Goal: Task Accomplishment & Management: Manage account settings

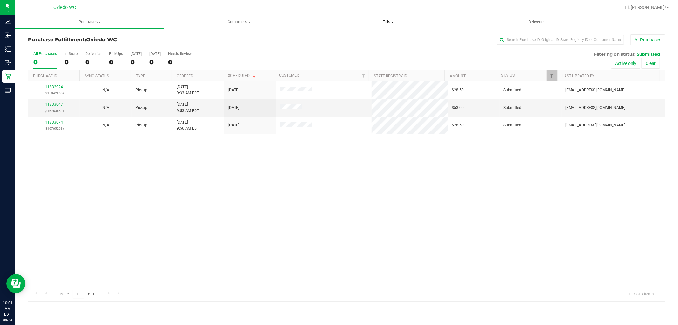
click at [397, 21] on span "Tills" at bounding box center [388, 22] width 148 height 6
click at [351, 36] on span "Manage tills" at bounding box center [335, 38] width 43 height 5
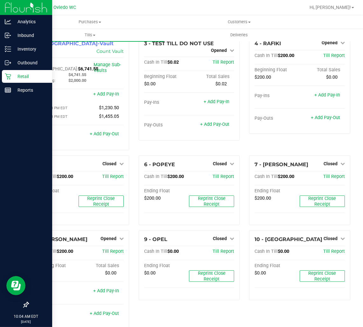
click at [12, 76] on p "Retail" at bounding box center [30, 76] width 38 height 8
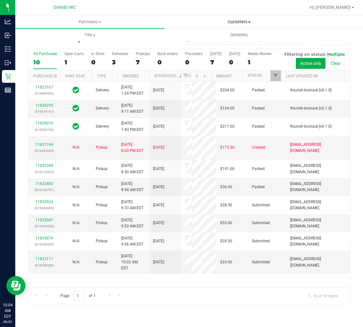
drag, startPoint x: 301, startPoint y: 5, endPoint x: 166, endPoint y: 19, distance: 136.2
click at [166, 19] on span "Customers" at bounding box center [239, 22] width 148 height 6
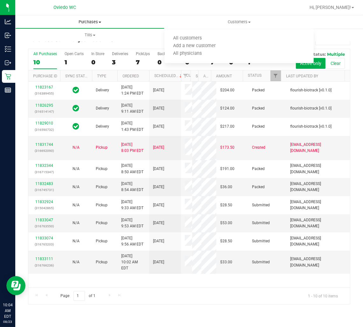
click at [80, 17] on uib-tab-heading "Purchases Summary of purchases Fulfillment All purchases" at bounding box center [90, 22] width 148 height 13
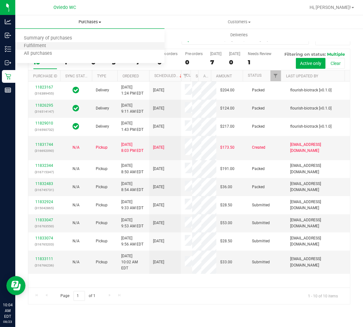
click at [62, 45] on li "Fulfillment" at bounding box center [89, 46] width 149 height 8
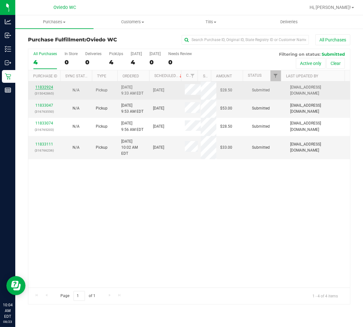
click at [49, 86] on link "11832924" at bounding box center [44, 87] width 18 height 4
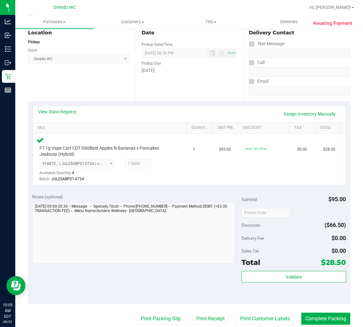
scroll to position [71, 0]
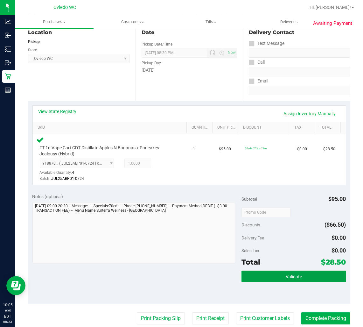
click at [280, 274] on button "Validate" at bounding box center [293, 275] width 105 height 11
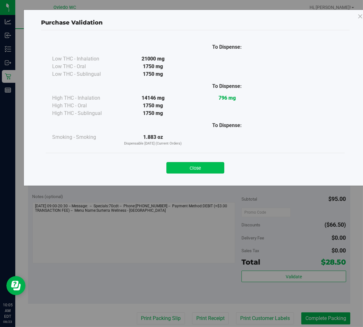
click at [183, 167] on button "Close" at bounding box center [195, 167] width 58 height 11
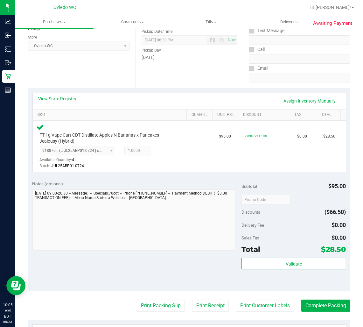
scroll to position [106, 0]
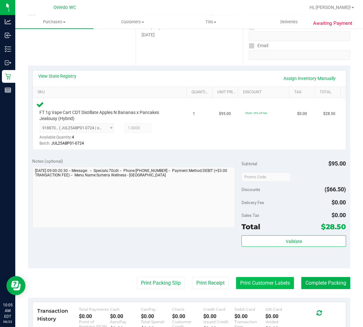
click at [246, 279] on button "Print Customer Labels" at bounding box center [265, 283] width 58 height 12
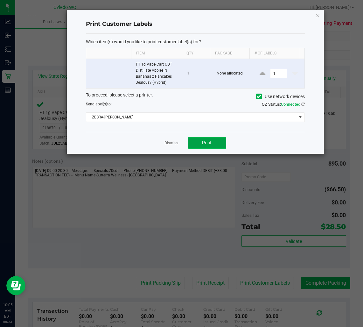
click at [207, 145] on span "Print" at bounding box center [207, 142] width 10 height 5
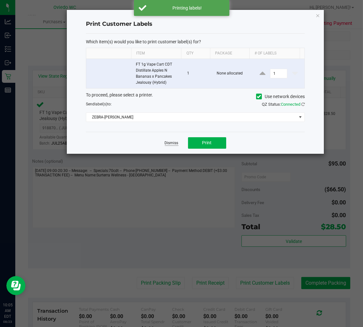
click at [176, 142] on link "Dismiss" at bounding box center [172, 142] width 14 height 5
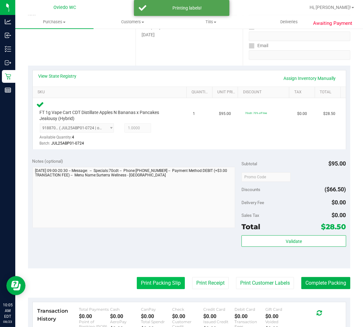
click at [141, 283] on button "Print Packing Slip" at bounding box center [161, 283] width 48 height 12
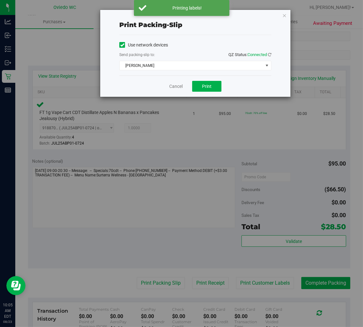
click at [209, 80] on div "Cancel Print" at bounding box center [195, 85] width 152 height 21
click at [208, 83] on button "Print" at bounding box center [206, 86] width 29 height 11
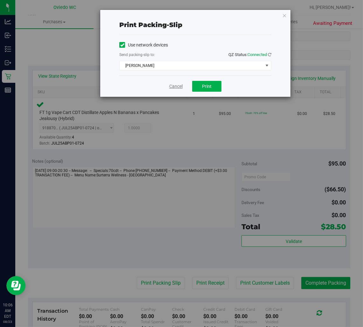
click at [177, 86] on link "Cancel" at bounding box center [175, 86] width 13 height 7
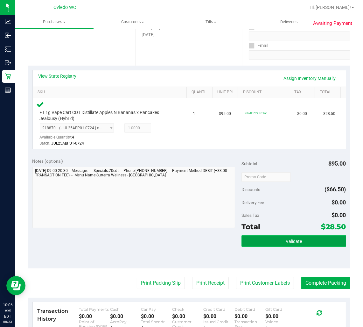
click at [302, 244] on button "Validate" at bounding box center [293, 240] width 105 height 11
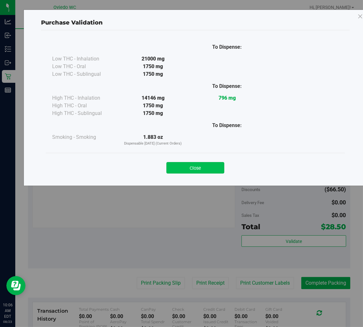
click at [197, 166] on button "Close" at bounding box center [195, 167] width 58 height 11
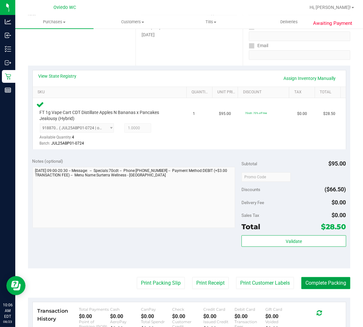
click at [307, 281] on button "Complete Packing" at bounding box center [325, 283] width 49 height 12
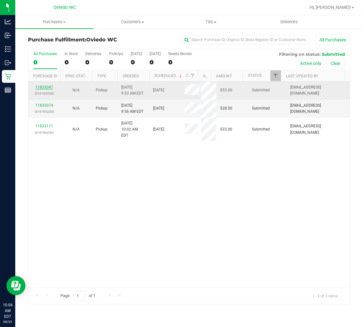
click at [43, 87] on link "11833047" at bounding box center [44, 87] width 18 height 4
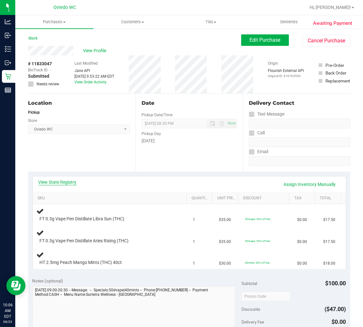
click at [61, 180] on link "View State Registry" at bounding box center [57, 182] width 38 height 6
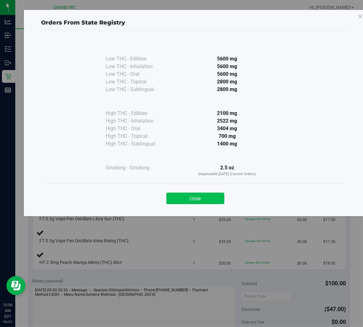
click at [205, 194] on button "Close" at bounding box center [195, 197] width 58 height 11
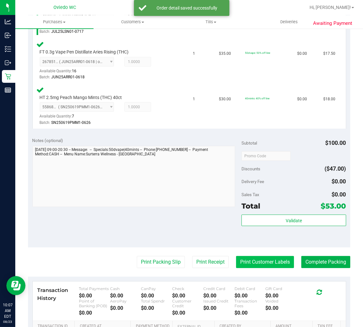
scroll to position [212, 0]
click at [265, 210] on div "Subtotal $100.00 Discounts ($47.00) Delivery Fee $0.00 Sales Tax $0.00 Total $5…" at bounding box center [293, 190] width 105 height 106
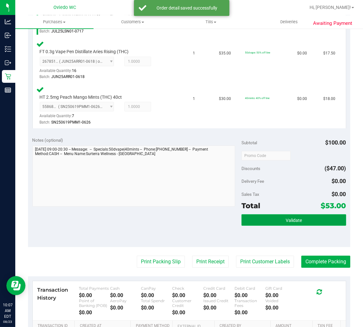
click at [262, 218] on button "Validate" at bounding box center [293, 219] width 105 height 11
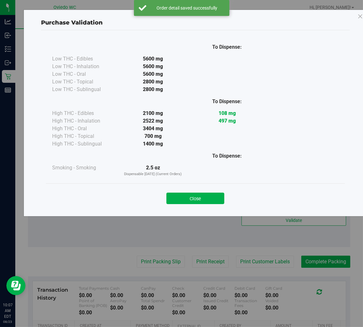
click at [196, 205] on div "Close" at bounding box center [195, 196] width 299 height 26
click at [210, 191] on div "Close" at bounding box center [195, 196] width 289 height 16
click at [207, 198] on button "Close" at bounding box center [195, 197] width 58 height 11
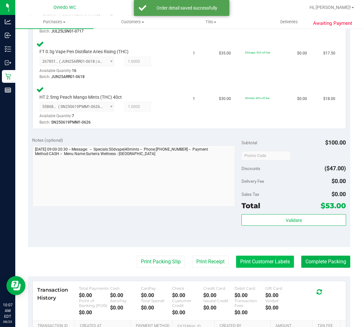
click at [243, 256] on button "Print Customer Labels" at bounding box center [265, 261] width 58 height 12
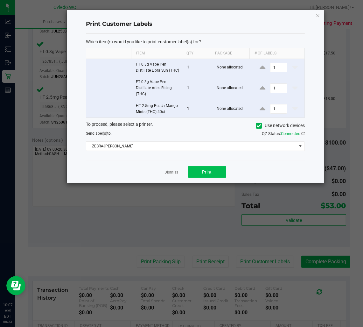
drag, startPoint x: 198, startPoint y: 172, endPoint x: 196, endPoint y: 177, distance: 5.3
click at [198, 173] on div "Dismiss Print" at bounding box center [195, 172] width 218 height 22
click at [196, 177] on button "Print" at bounding box center [207, 171] width 38 height 11
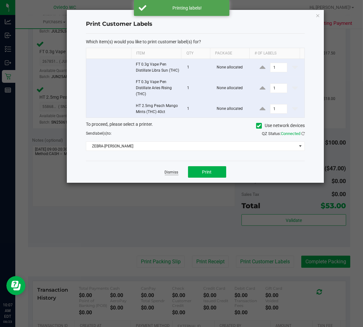
click at [172, 175] on link "Dismiss" at bounding box center [172, 171] width 14 height 5
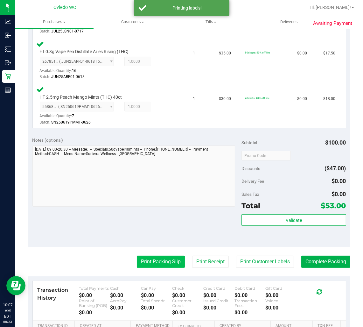
click at [150, 261] on button "Print Packing Slip" at bounding box center [161, 261] width 48 height 12
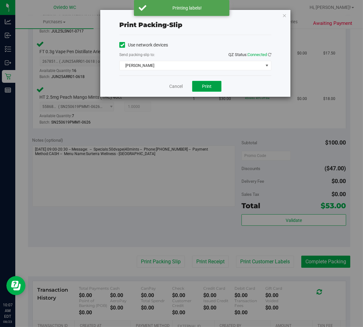
click at [208, 86] on span "Print" at bounding box center [207, 86] width 10 height 5
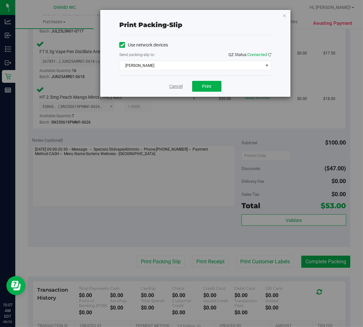
click at [179, 85] on link "Cancel" at bounding box center [175, 86] width 13 height 7
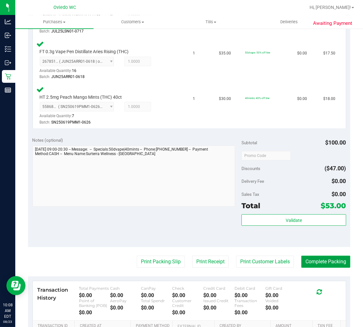
click at [313, 261] on button "Complete Packing" at bounding box center [325, 261] width 49 height 12
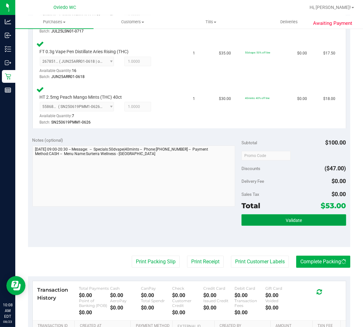
click at [294, 221] on button "Validate" at bounding box center [293, 219] width 105 height 11
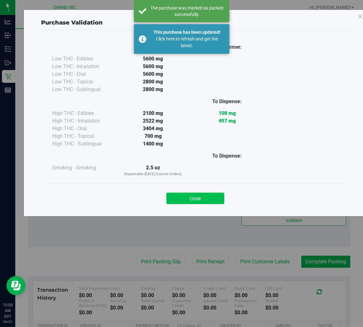
click at [207, 198] on button "Close" at bounding box center [195, 197] width 58 height 11
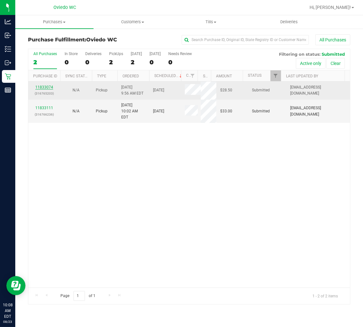
click at [39, 86] on link "11833074" at bounding box center [44, 87] width 18 height 4
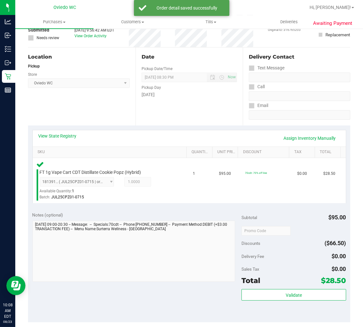
scroll to position [106, 0]
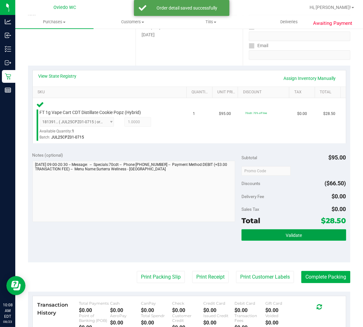
click at [286, 229] on button "Validate" at bounding box center [293, 234] width 105 height 11
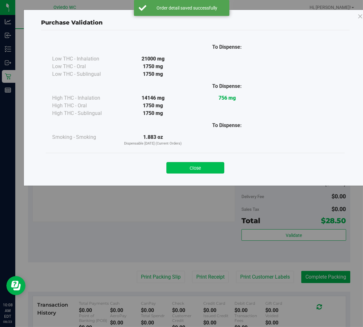
click at [207, 172] on button "Close" at bounding box center [195, 167] width 58 height 11
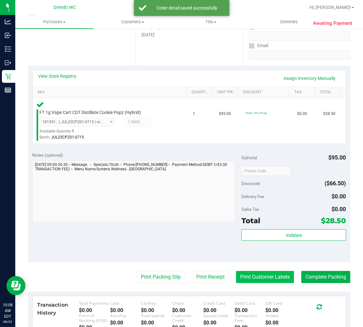
click at [238, 275] on button "Print Customer Labels" at bounding box center [265, 277] width 58 height 12
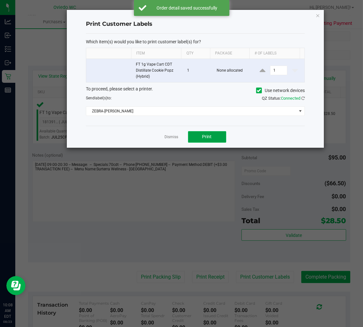
click at [210, 134] on span "Print" at bounding box center [207, 136] width 10 height 5
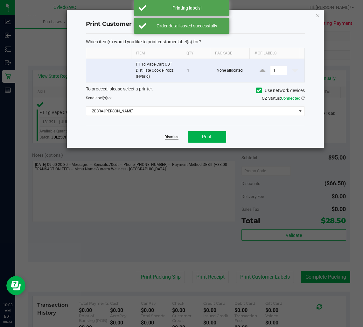
click at [172, 139] on link "Dismiss" at bounding box center [172, 136] width 14 height 5
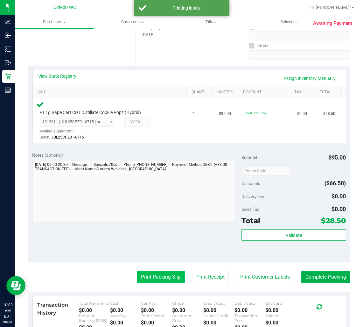
click at [150, 277] on button "Print Packing Slip" at bounding box center [161, 277] width 48 height 12
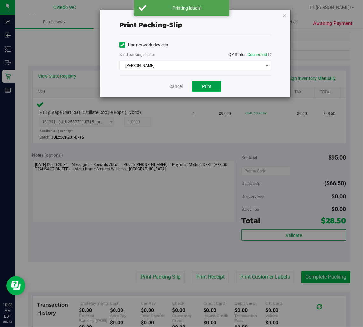
click at [200, 83] on button "Print" at bounding box center [206, 86] width 29 height 11
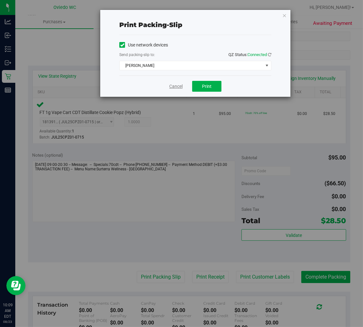
click at [176, 86] on link "Cancel" at bounding box center [175, 86] width 13 height 7
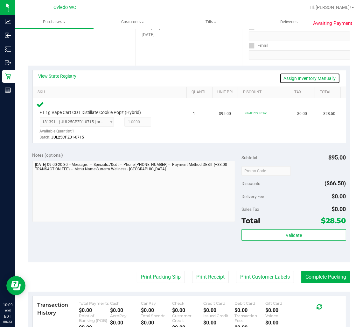
click at [301, 79] on link "Assign Inventory Manually" at bounding box center [309, 78] width 60 height 11
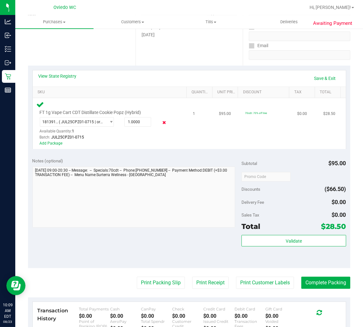
click at [161, 123] on icon at bounding box center [164, 122] width 7 height 7
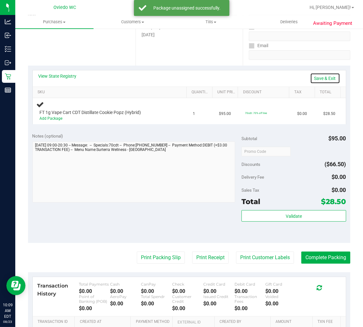
click at [321, 79] on link "Save & Exit" at bounding box center [325, 78] width 30 height 11
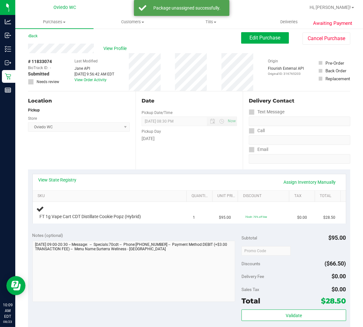
scroll to position [0, 0]
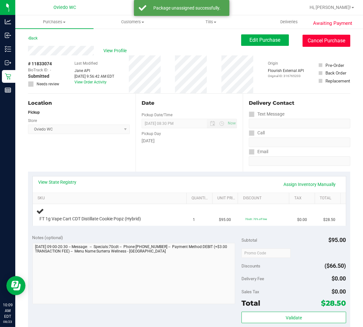
click at [315, 42] on button "Cancel Purchase" at bounding box center [326, 41] width 48 height 12
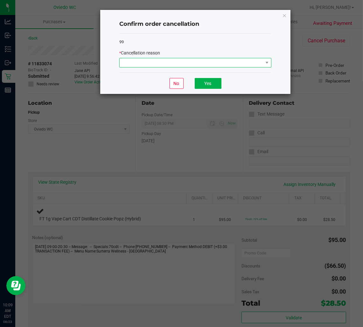
click at [197, 66] on span at bounding box center [191, 62] width 143 height 9
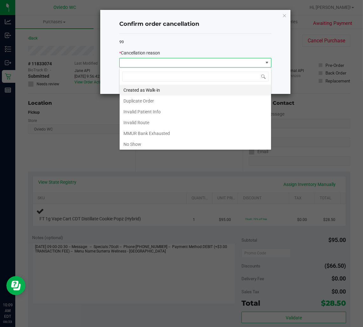
scroll to position [10, 152]
click at [159, 99] on li "Duplicate Order" at bounding box center [195, 100] width 151 height 11
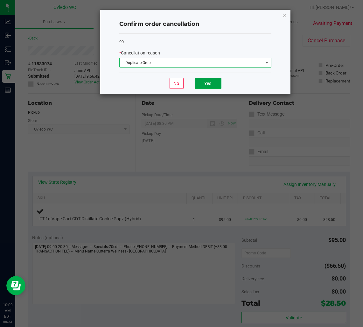
click at [205, 86] on button "Yes" at bounding box center [208, 83] width 27 height 11
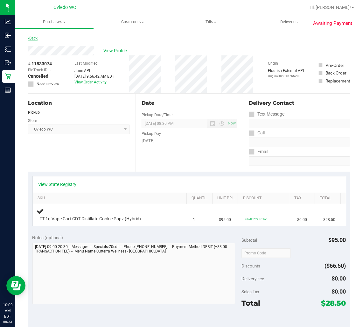
click at [34, 39] on link "Back" at bounding box center [33, 38] width 10 height 4
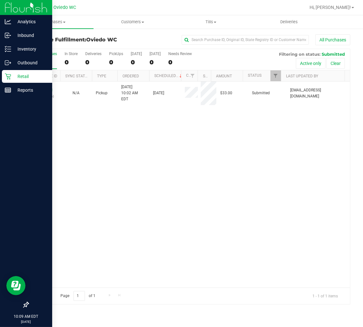
click at [10, 77] on icon at bounding box center [8, 76] width 6 height 6
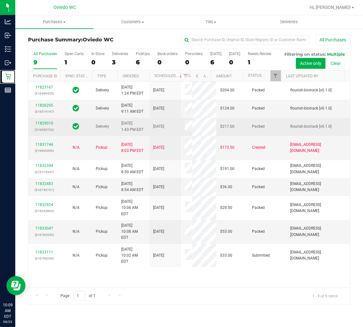
scroll to position [38, 0]
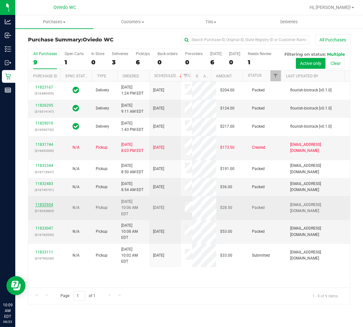
click at [41, 207] on link "11832924" at bounding box center [44, 204] width 18 height 4
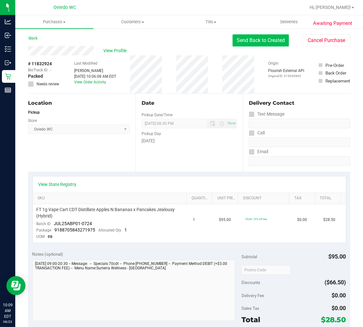
click at [246, 39] on button "Send Back to Created" at bounding box center [260, 40] width 56 height 12
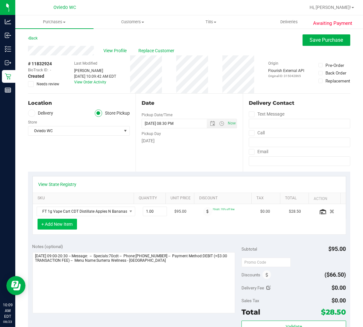
click at [43, 223] on button "+ Add New Item" at bounding box center [57, 223] width 39 height 11
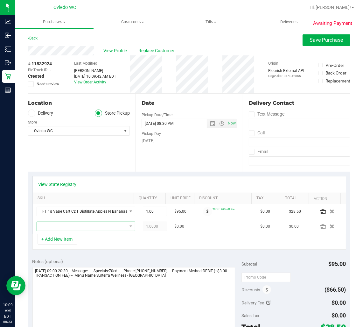
click at [65, 225] on span "NO DATA FOUND" at bounding box center [82, 226] width 90 height 9
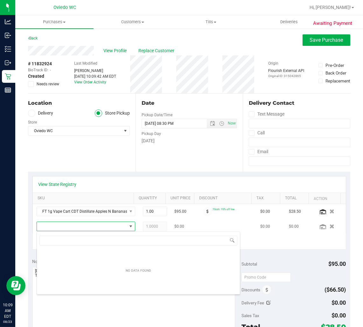
scroll to position [10, 83]
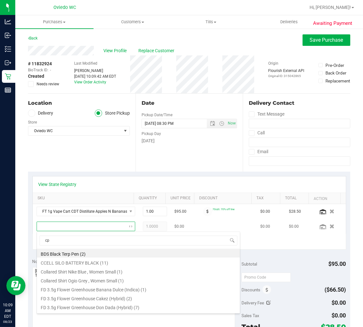
type input "cpz"
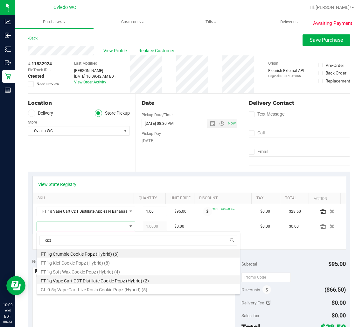
click at [78, 282] on li "FT 1g Vape Cart CDT Distillate Cookie Popz (Hybrid) (2)" at bounding box center [138, 279] width 203 height 9
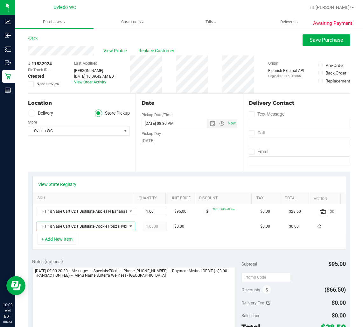
click at [133, 256] on div "Notes (optional) Subtotal $95.00 Discounts ($66.50) Delivery Fee $0.00 Sales Ta…" at bounding box center [189, 311] width 322 height 114
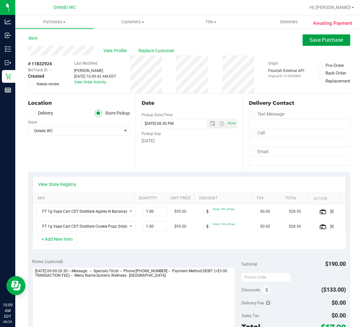
click at [305, 43] on button "Save Purchase" at bounding box center [326, 39] width 48 height 11
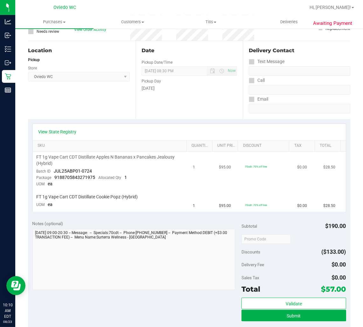
scroll to position [106, 0]
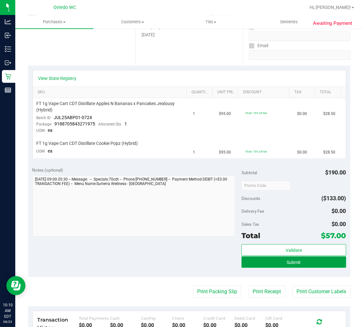
click at [276, 262] on button "Submit" at bounding box center [293, 261] width 105 height 11
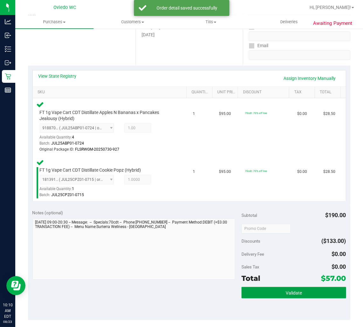
click at [278, 289] on button "Validate" at bounding box center [293, 291] width 105 height 11
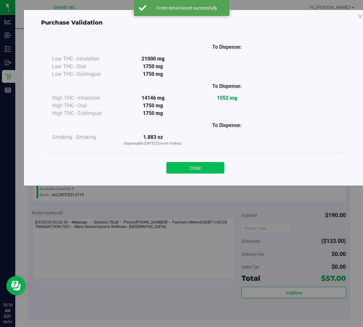
click at [182, 169] on button "Close" at bounding box center [195, 167] width 58 height 11
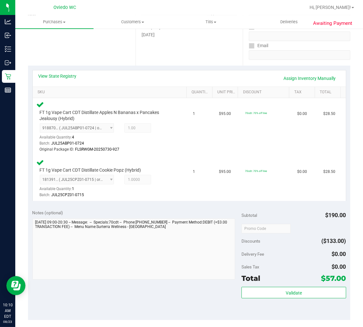
scroll to position [212, 0]
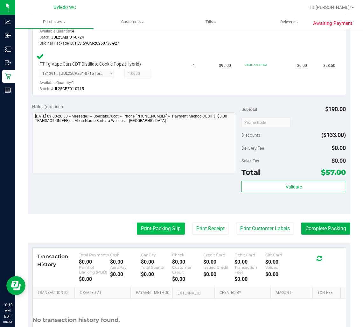
click at [157, 227] on button "Print Packing Slip" at bounding box center [161, 228] width 48 height 12
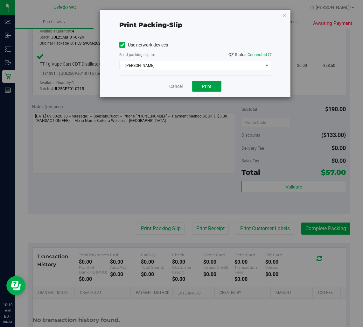
click at [210, 87] on span "Print" at bounding box center [207, 86] width 10 height 5
click at [177, 88] on link "Cancel" at bounding box center [175, 86] width 13 height 7
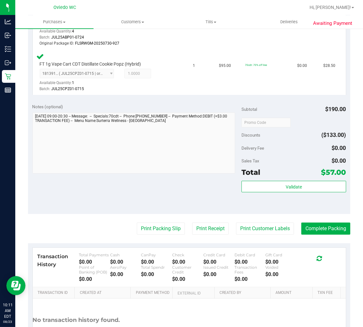
click at [293, 179] on div "Subtotal $190.00 Discounts ($133.00) Delivery Fee $0.00 Sales Tax $0.00 Total $…" at bounding box center [293, 156] width 105 height 106
click at [289, 187] on span "Validate" at bounding box center [294, 186] width 16 height 5
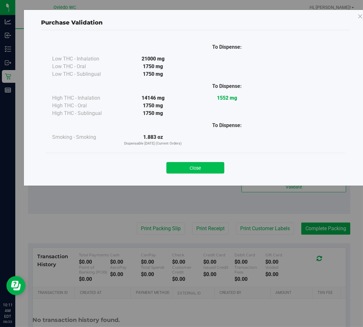
click at [205, 166] on button "Close" at bounding box center [195, 167] width 58 height 11
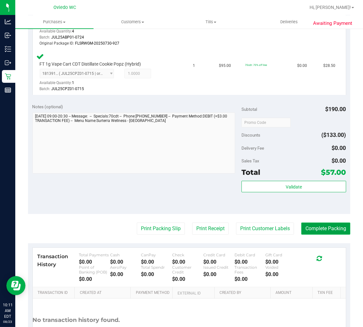
click at [321, 228] on button "Complete Packing" at bounding box center [325, 228] width 49 height 12
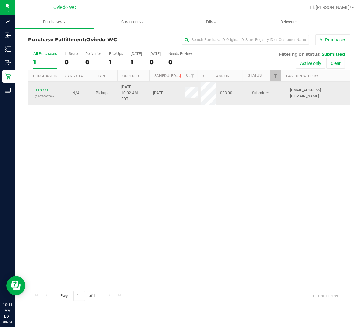
click at [50, 88] on link "11833111" at bounding box center [44, 90] width 18 height 4
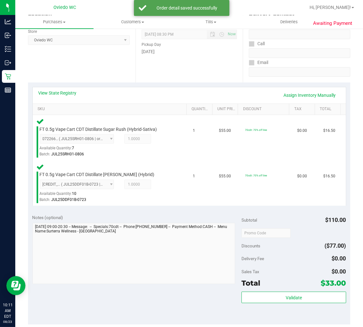
scroll to position [106, 0]
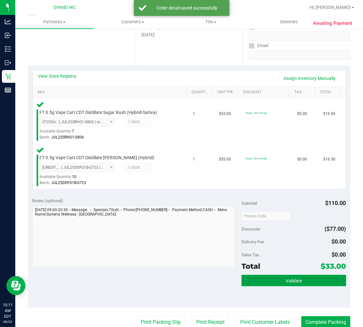
click at [286, 278] on span "Validate" at bounding box center [294, 280] width 16 height 5
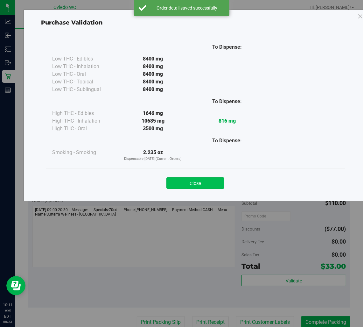
click at [197, 180] on button "Close" at bounding box center [195, 182] width 58 height 11
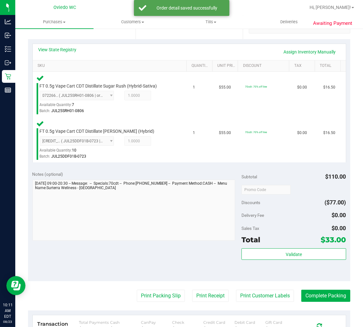
scroll to position [176, 0]
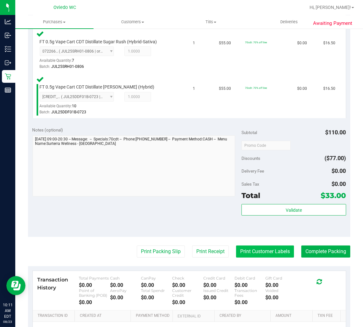
click at [243, 245] on button "Print Customer Labels" at bounding box center [265, 251] width 58 height 12
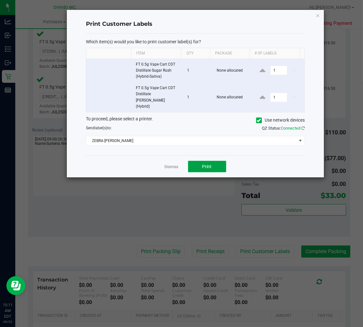
click at [205, 161] on button "Print" at bounding box center [207, 166] width 38 height 11
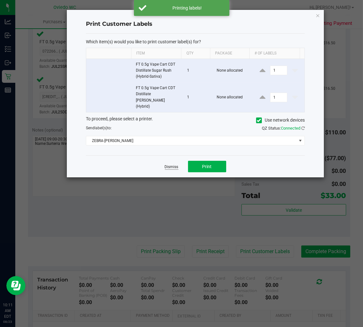
click at [169, 164] on link "Dismiss" at bounding box center [172, 166] width 14 height 5
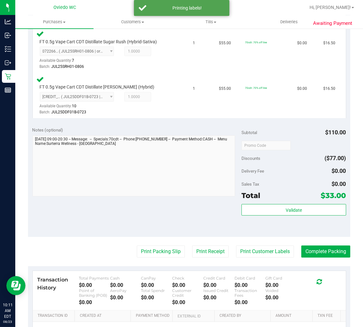
click at [160, 243] on purchase-details "Back Edit Purchase Cancel Purchase View Profile # 11833111 BioTrack ID: - Submi…" at bounding box center [189, 124] width 322 height 532
click at [160, 252] on button "Print Packing Slip" at bounding box center [161, 251] width 48 height 12
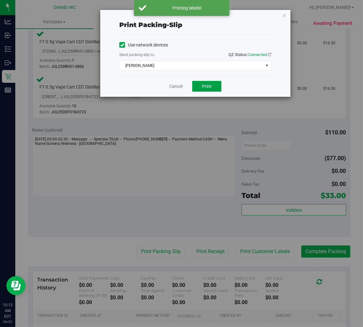
click at [204, 84] on span "Print" at bounding box center [207, 86] width 10 height 5
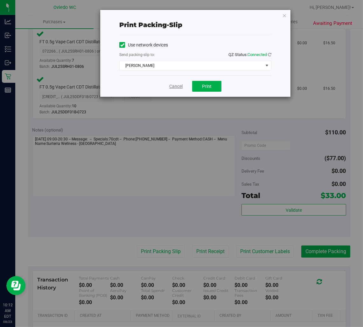
click at [175, 85] on link "Cancel" at bounding box center [175, 86] width 13 height 7
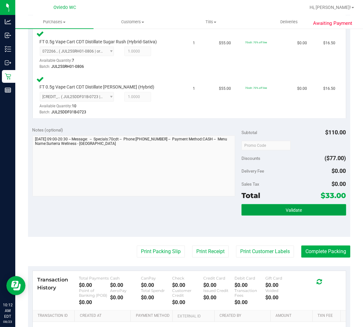
click at [256, 210] on button "Validate" at bounding box center [293, 209] width 105 height 11
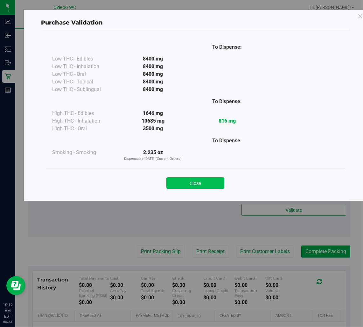
click at [208, 185] on button "Close" at bounding box center [195, 182] width 58 height 11
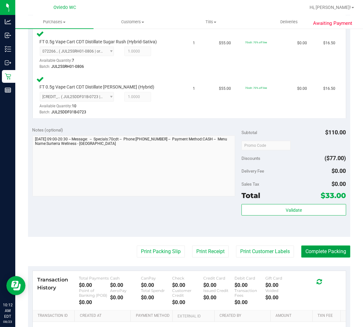
click at [317, 252] on button "Complete Packing" at bounding box center [325, 251] width 49 height 12
